Goal: Find specific page/section: Find specific page/section

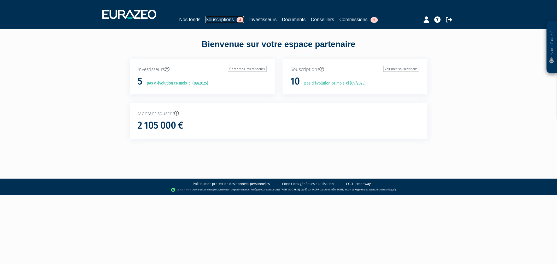
click at [217, 20] on link "Souscriptions 4" at bounding box center [225, 19] width 38 height 7
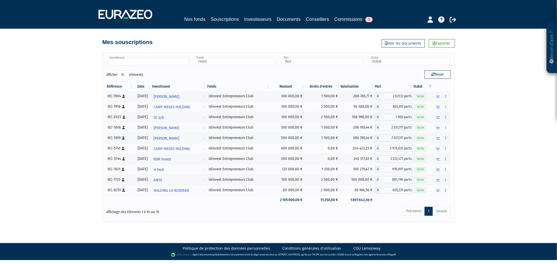
click at [180, 60] on input "text" at bounding box center [148, 62] width 81 height 8
type input "k"
type input "jl"
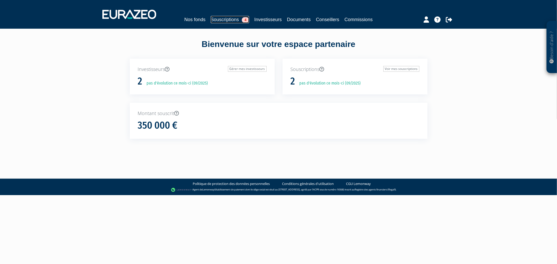
drag, startPoint x: 0, startPoint y: 0, endPoint x: 233, endPoint y: 18, distance: 233.7
click at [233, 18] on link "Souscriptions 4" at bounding box center [230, 19] width 38 height 7
